Goal: Information Seeking & Learning: Check status

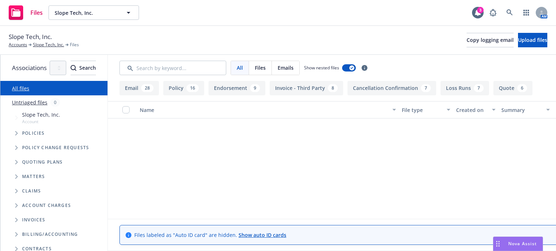
scroll to position [2728, 0]
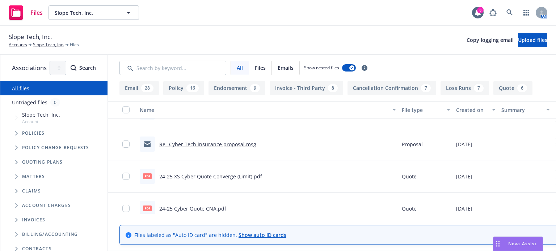
click at [33, 163] on span "Quoting plans" at bounding box center [42, 162] width 41 height 4
click at [49, 46] on link "Slope Tech, Inc." at bounding box center [48, 45] width 31 height 7
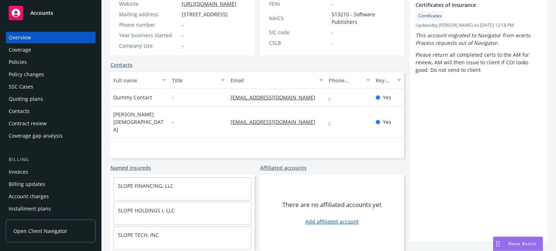
scroll to position [145, 0]
click at [29, 99] on div "Quoting plans" at bounding box center [26, 99] width 34 height 12
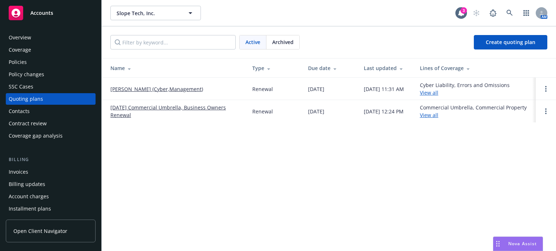
click at [152, 90] on link "[PERSON_NAME] (Cyber,Management)" at bounding box center [156, 89] width 93 height 8
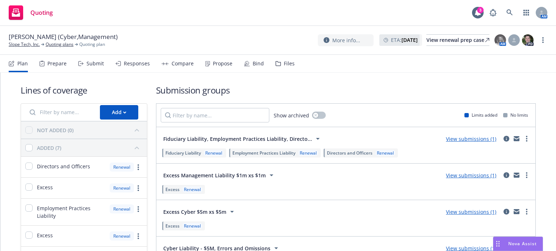
click at [446, 176] on link "View submissions (1)" at bounding box center [471, 175] width 50 height 7
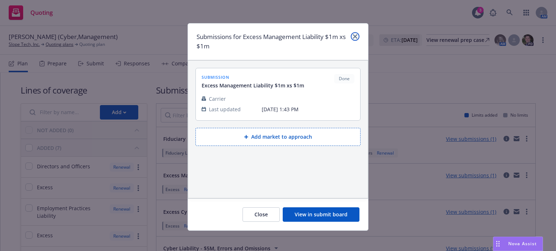
click at [353, 37] on icon "close" at bounding box center [355, 36] width 4 height 4
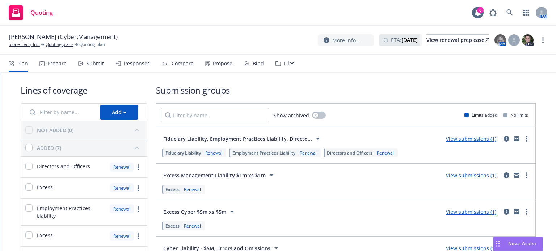
click at [135, 63] on div "Responses" at bounding box center [137, 64] width 26 height 6
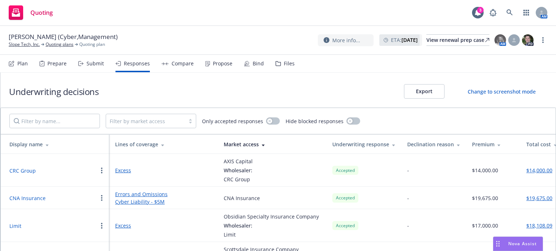
scroll to position [37, 0]
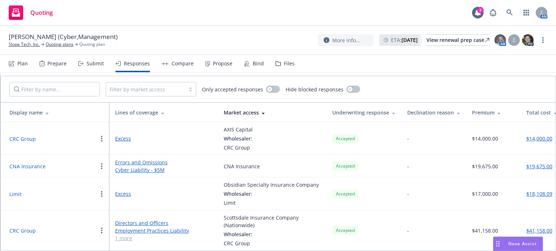
click at [146, 159] on link "Errors and Omissions" at bounding box center [163, 163] width 97 height 8
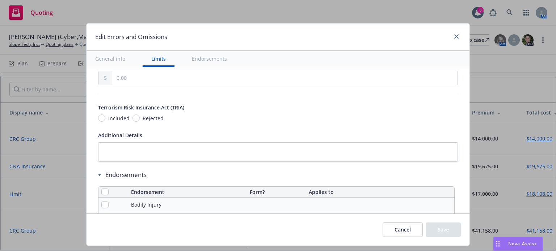
scroll to position [341, 0]
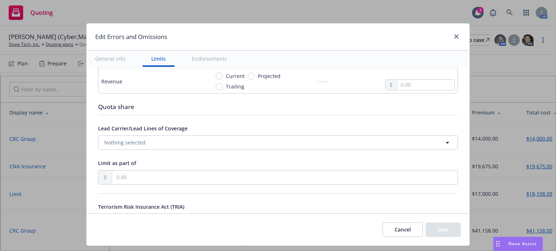
click at [449, 37] on div at bounding box center [455, 36] width 12 height 9
click at [454, 38] on icon "close" at bounding box center [456, 36] width 4 height 4
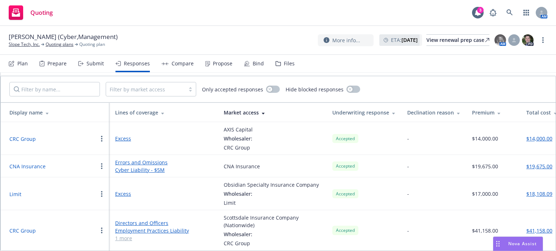
click at [276, 66] on div "Files" at bounding box center [284, 63] width 19 height 17
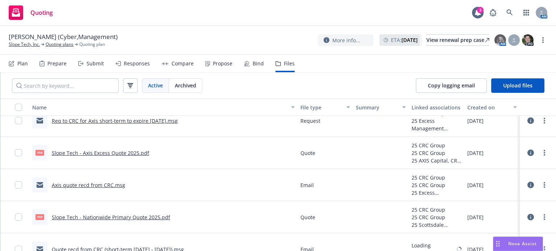
scroll to position [109, 0]
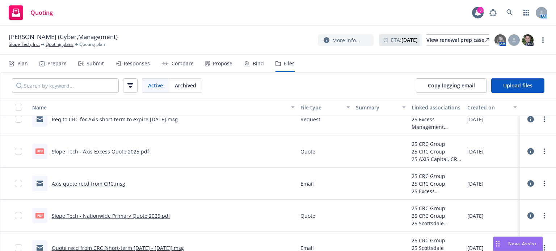
click at [122, 217] on link "Slope Tech - Nationwide Primary Quote 2025.pdf" at bounding box center [111, 216] width 118 height 7
